Goal: Task Accomplishment & Management: Use online tool/utility

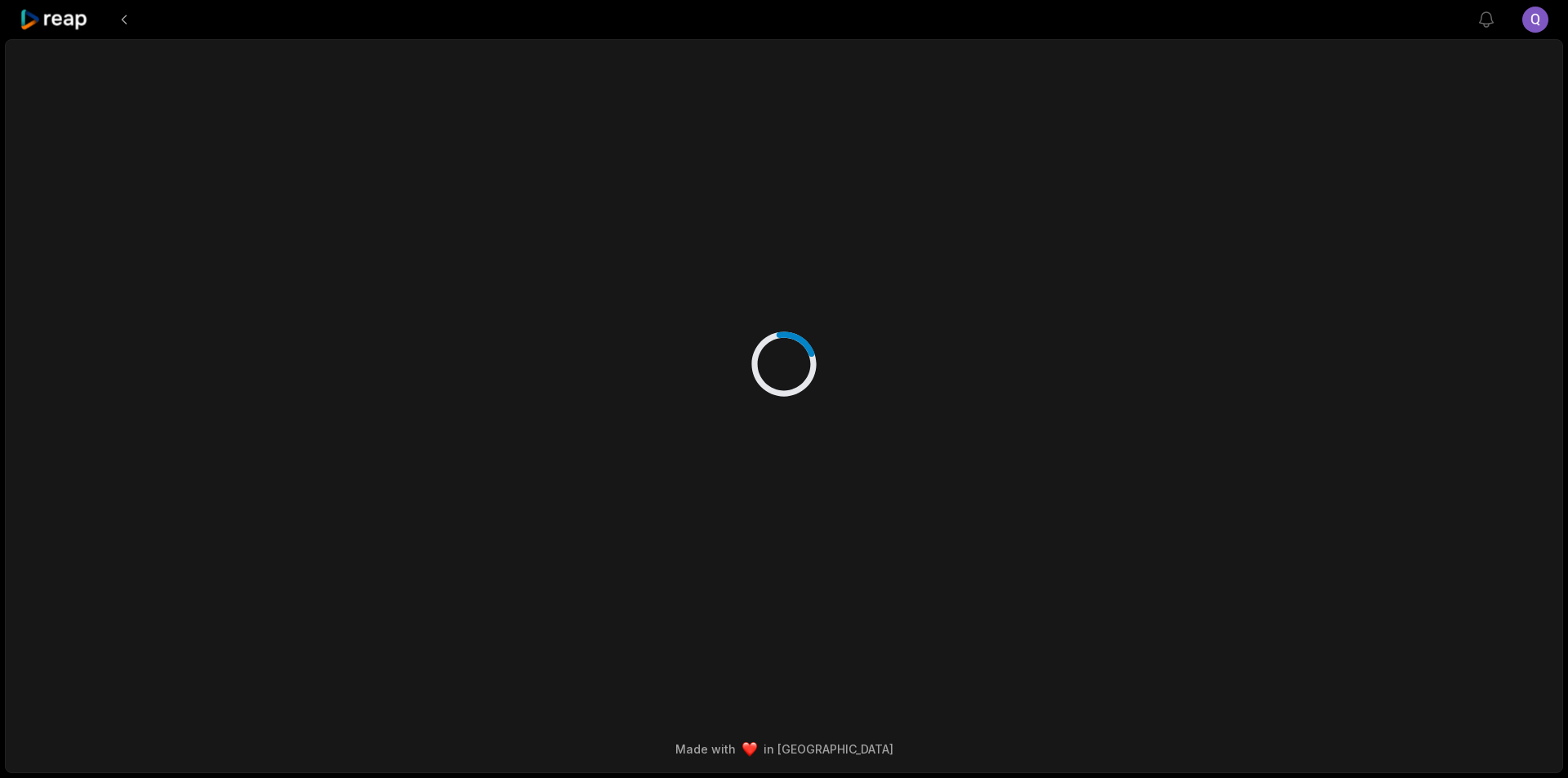
click at [75, 15] on icon at bounding box center [54, 20] width 69 height 22
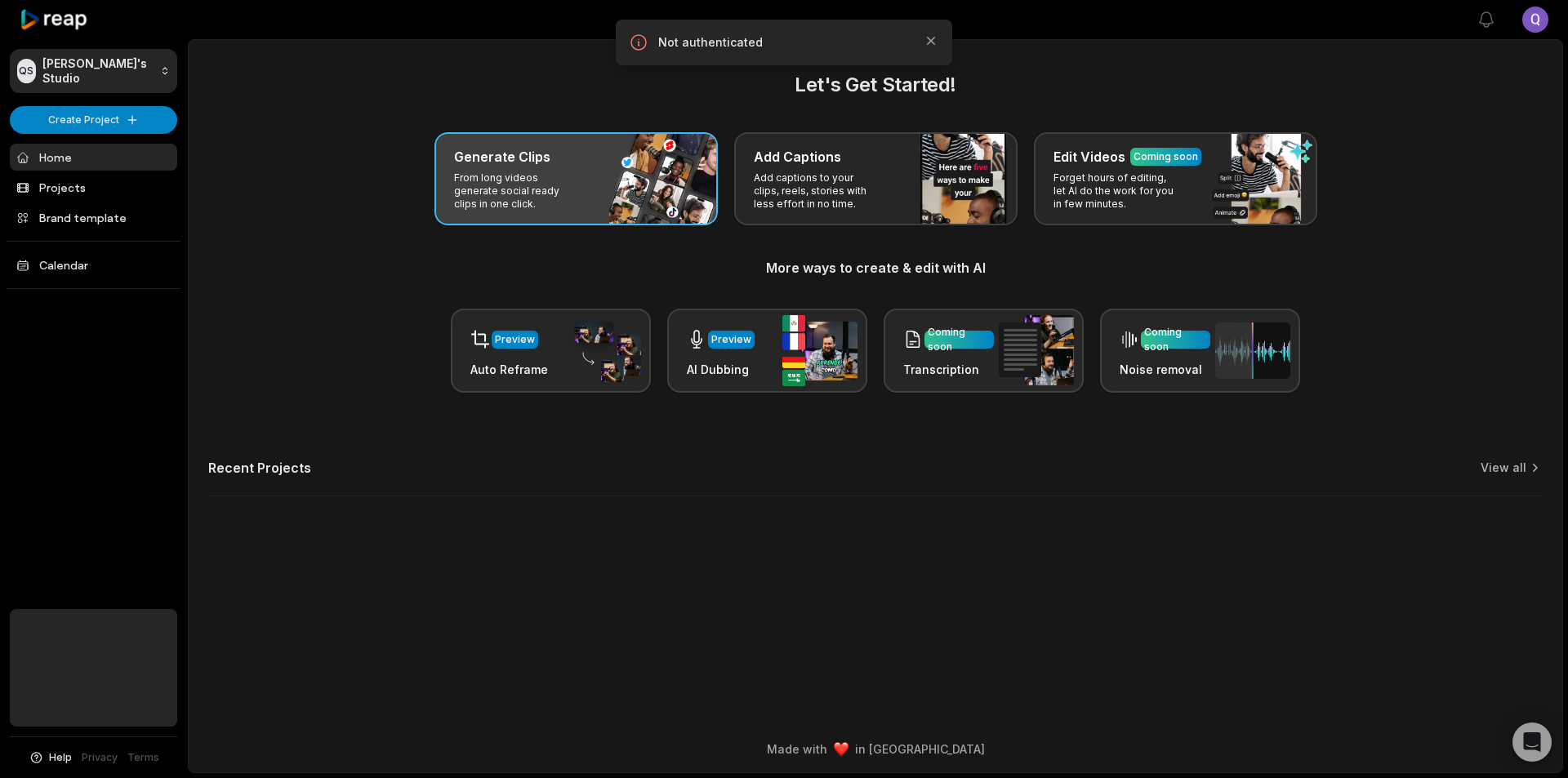
click at [495, 182] on p "From long videos generate social ready clips in one click." at bounding box center [517, 191] width 126 height 39
